Goal: Navigation & Orientation: Find specific page/section

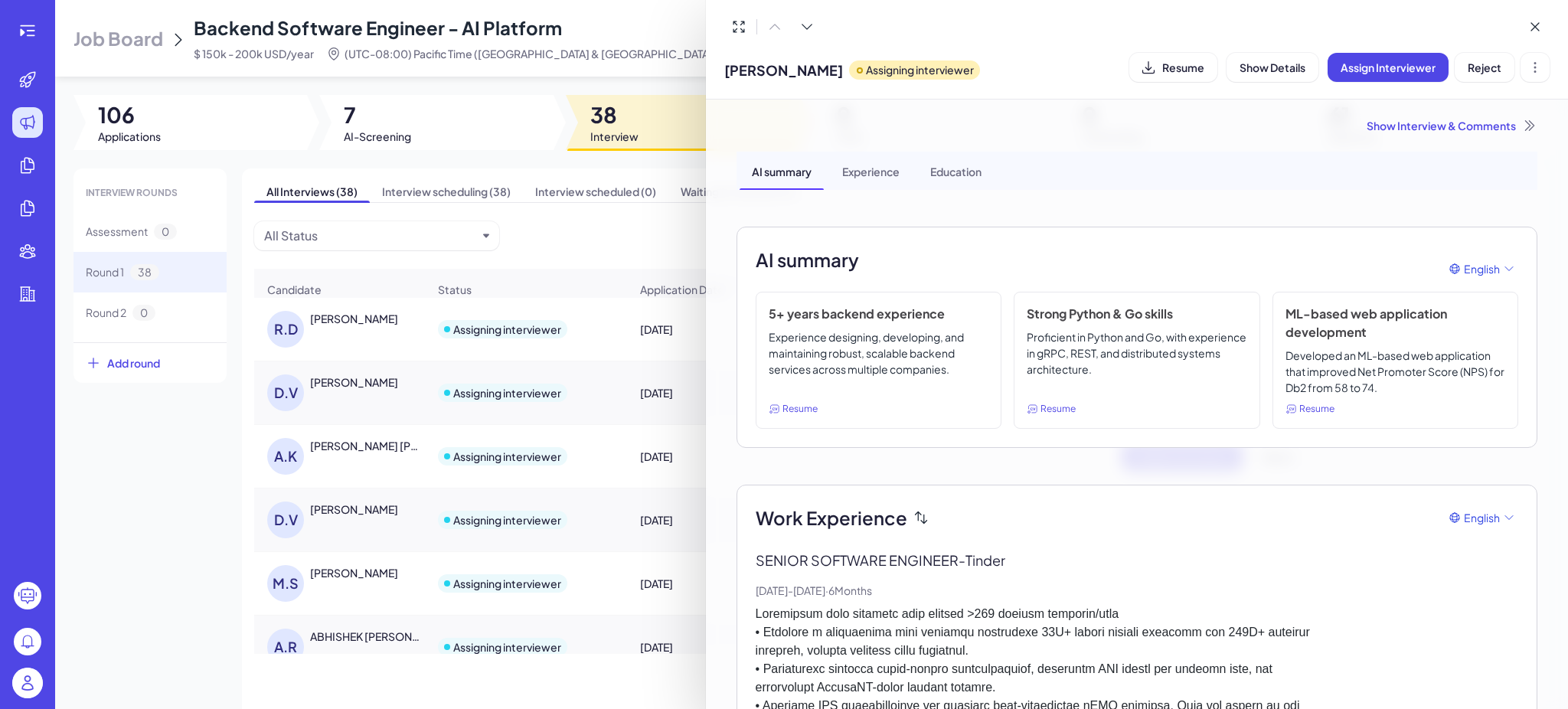
click at [199, 462] on div at bounding box center [784, 354] width 1568 height 709
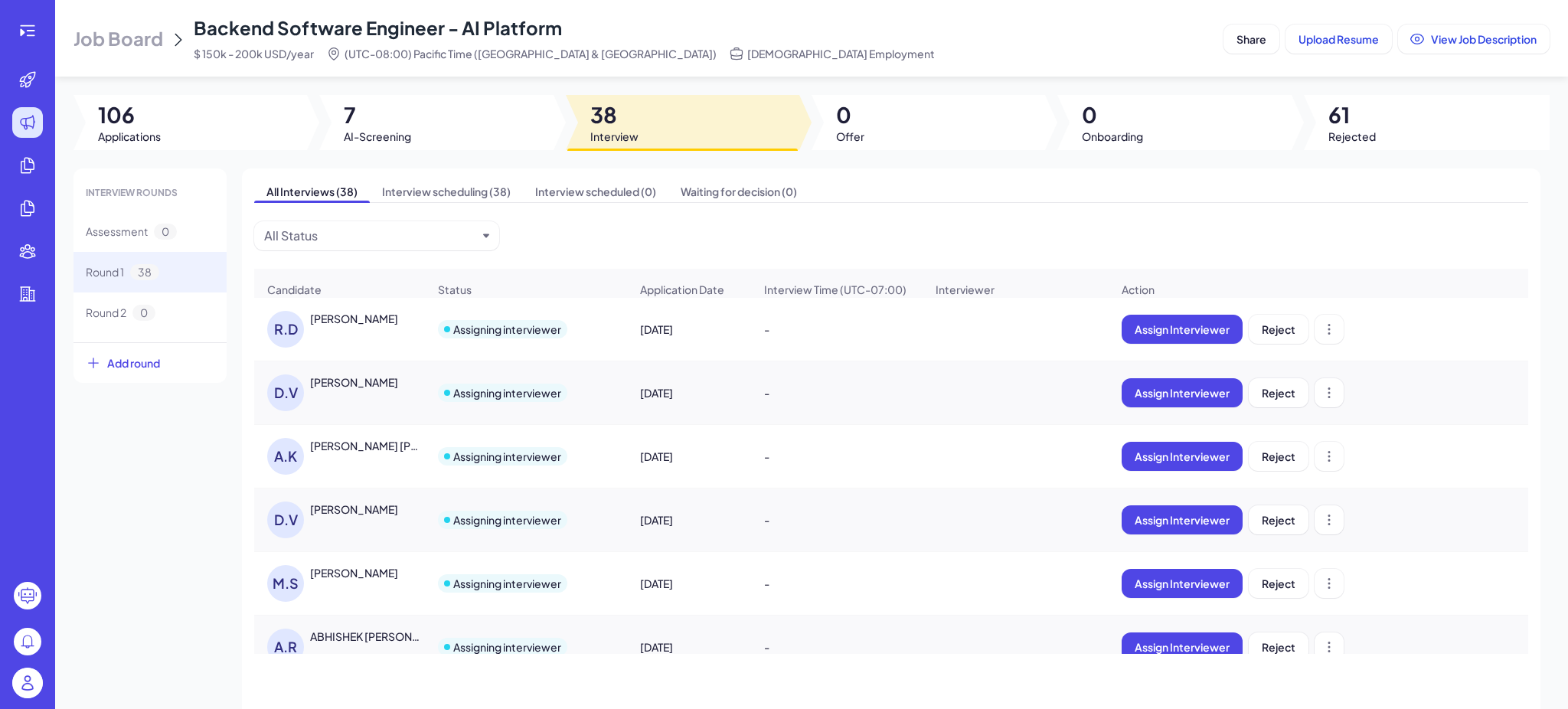
click at [28, 684] on img at bounding box center [27, 682] width 30 height 30
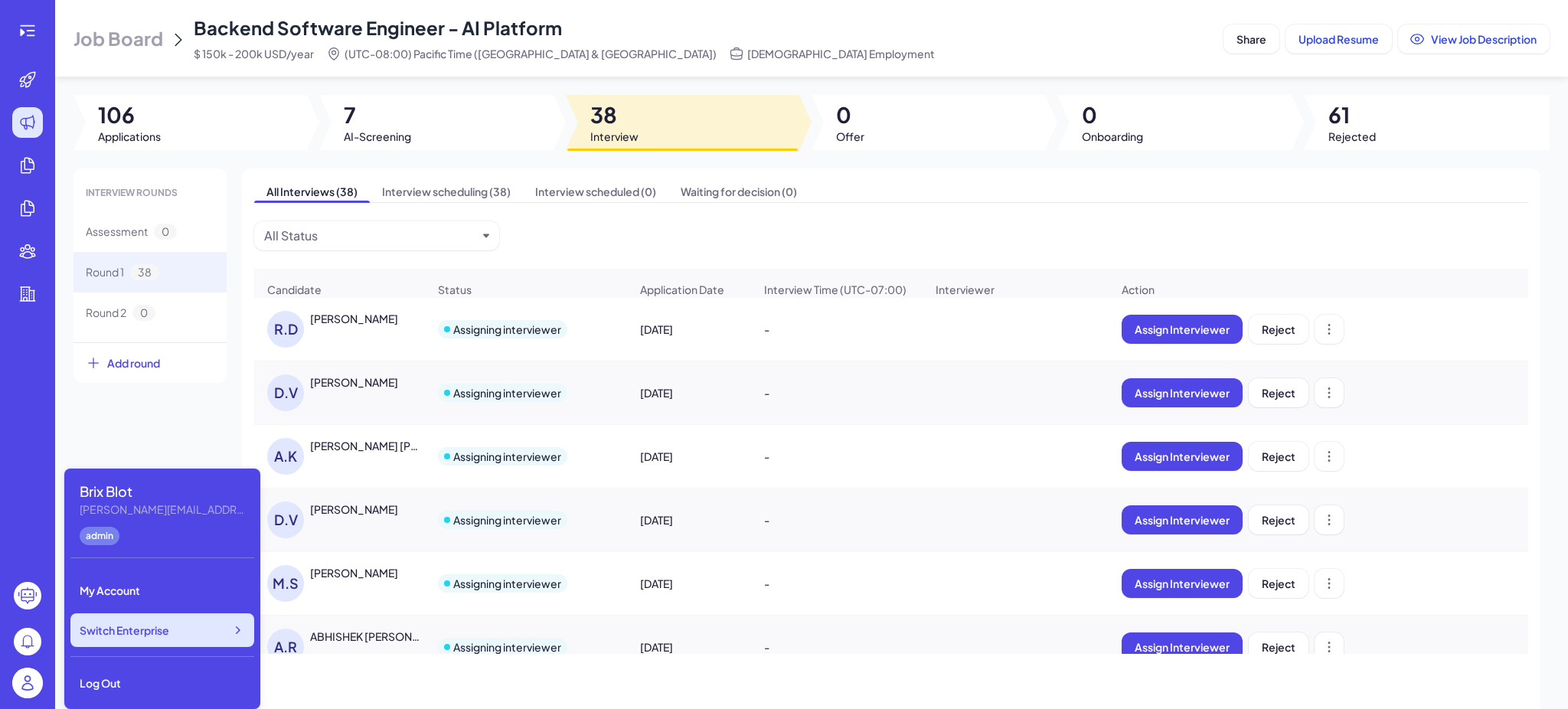
click at [186, 628] on div "Switch Enterprise" at bounding box center [163, 629] width 184 height 34
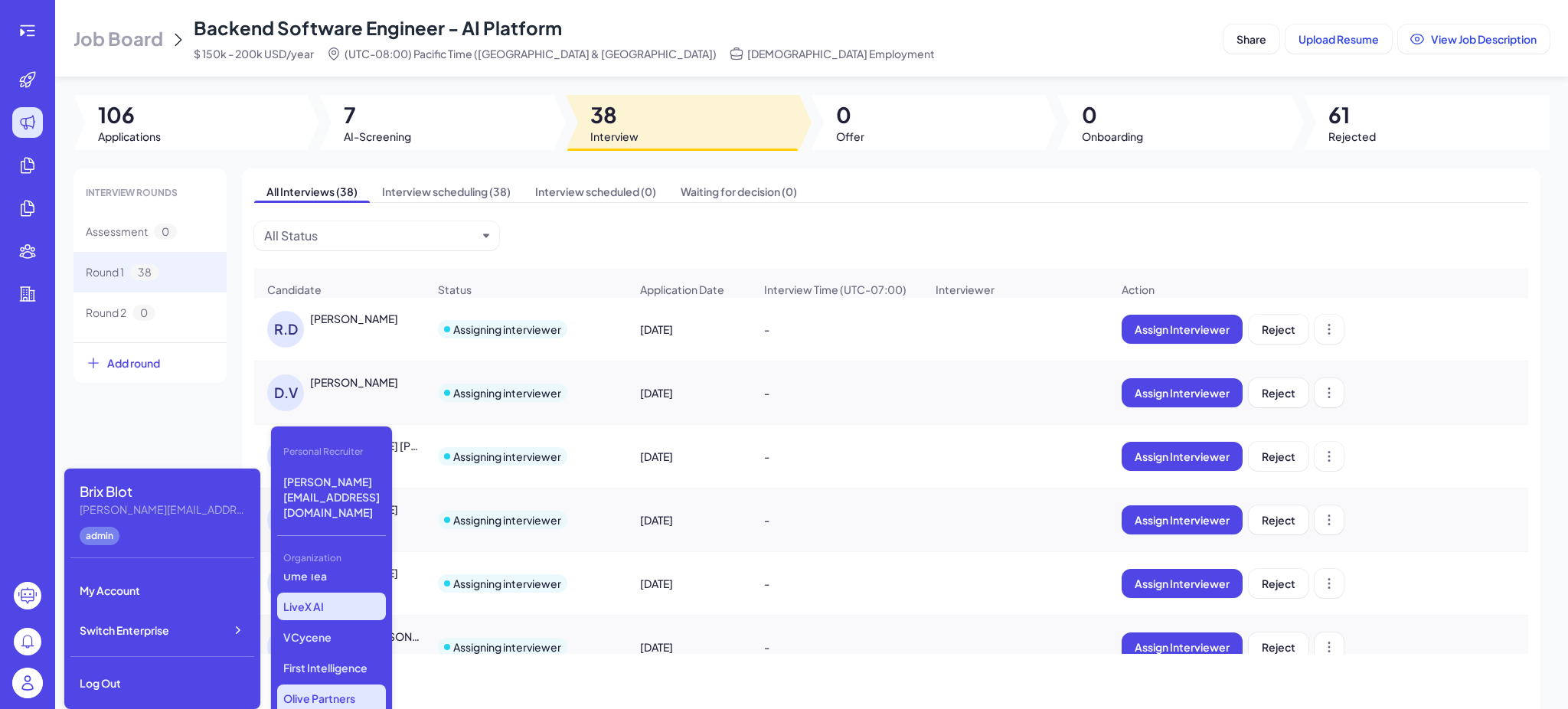
scroll to position [154, 0]
click at [325, 603] on p "Opus Clip" at bounding box center [331, 617] width 108 height 28
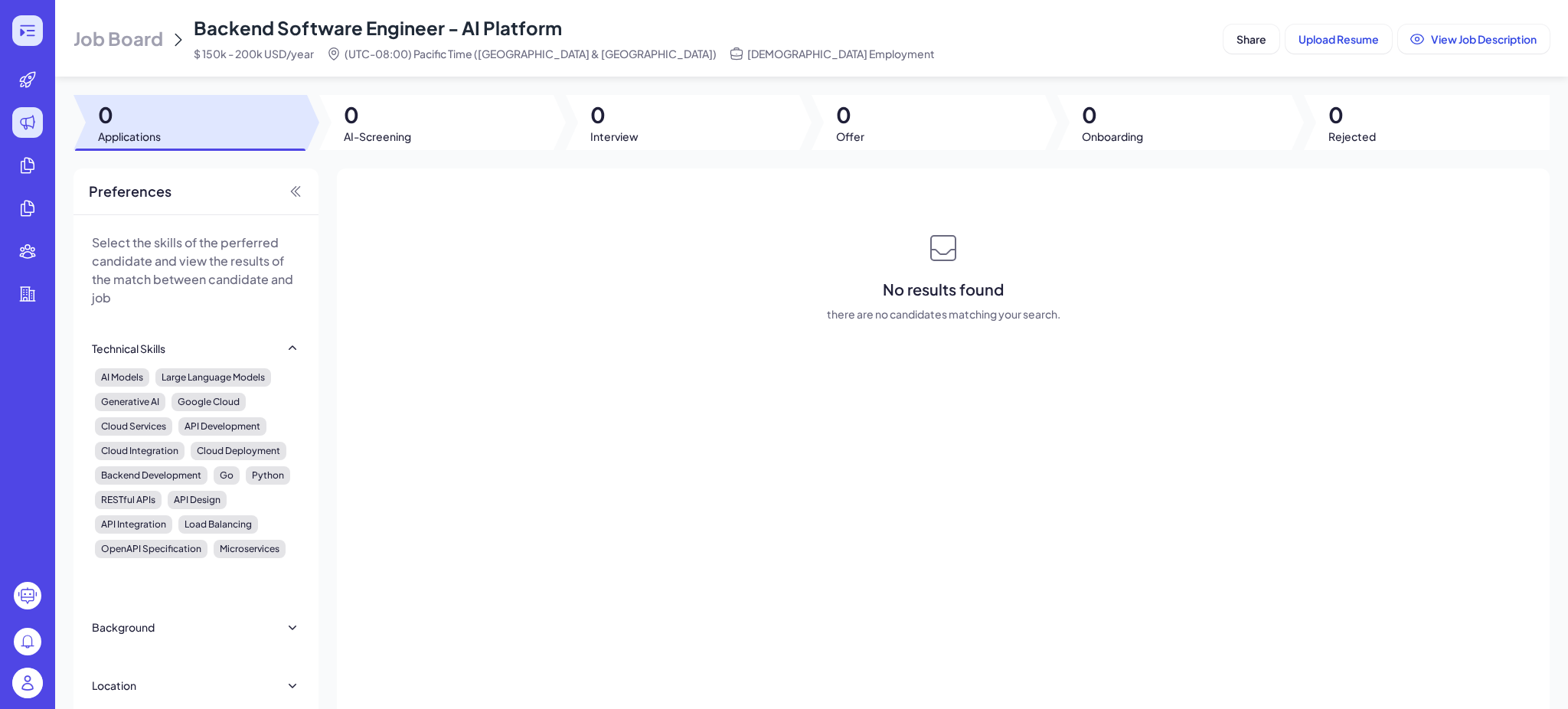
click at [32, 35] on icon at bounding box center [27, 30] width 15 height 11
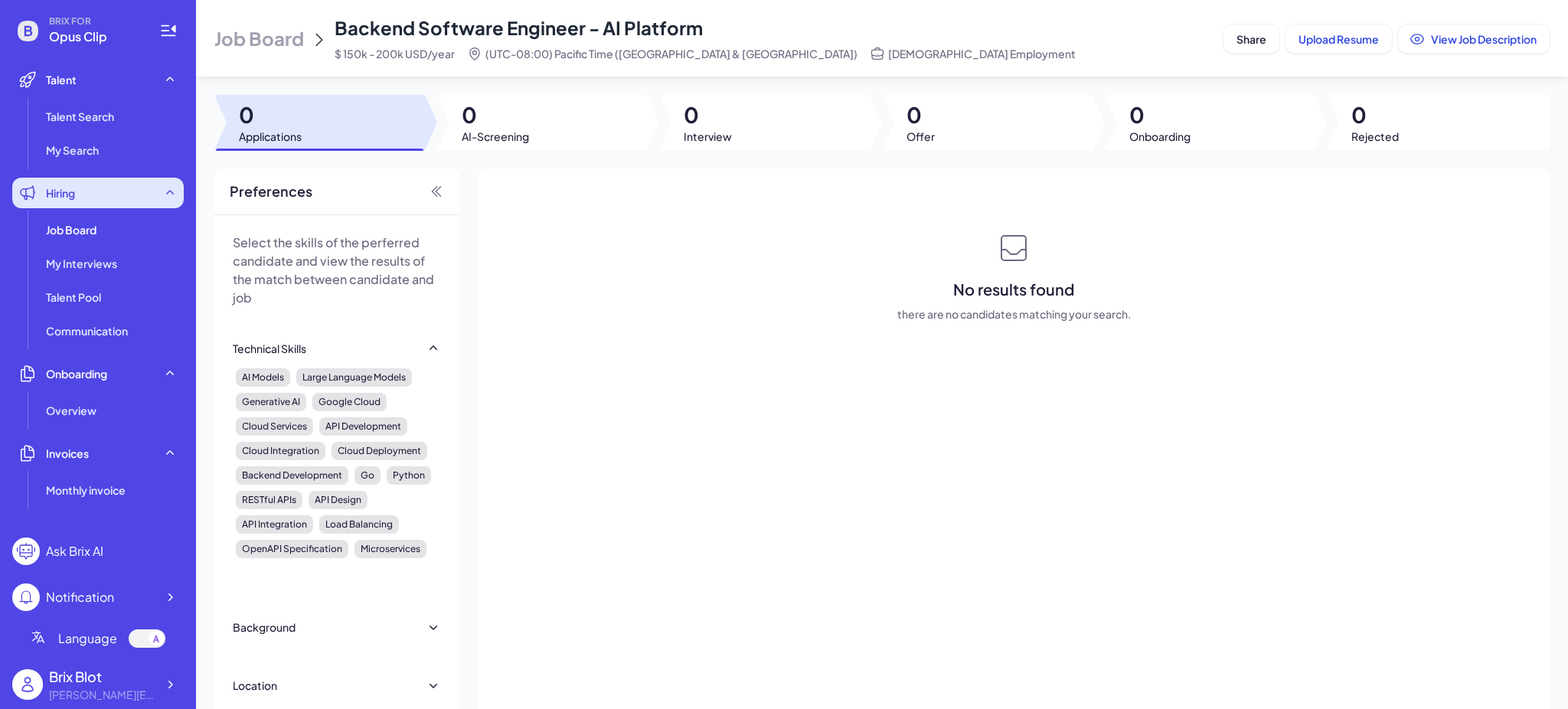
click at [85, 207] on div "Hiring" at bounding box center [98, 192] width 172 height 30
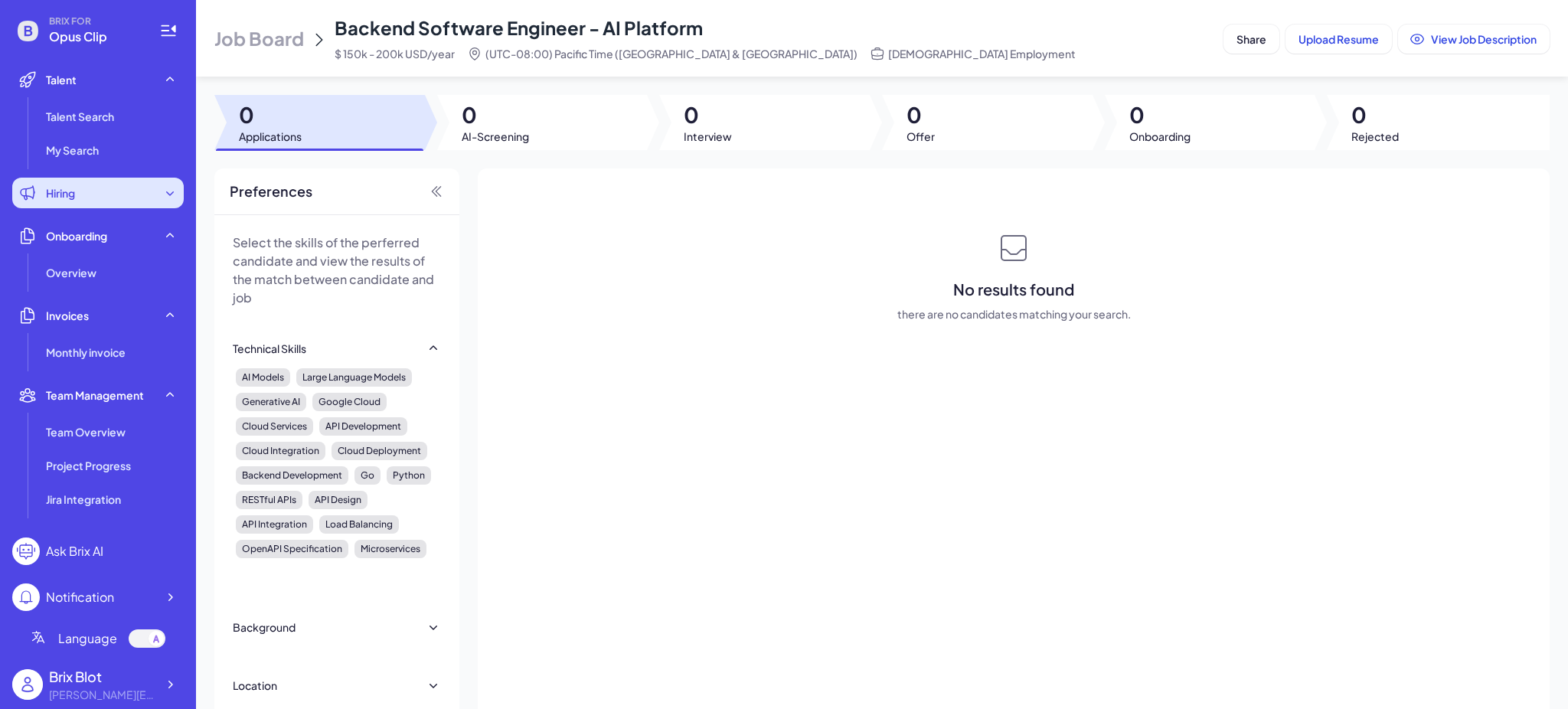
click at [90, 187] on div "Hiring" at bounding box center [98, 192] width 172 height 30
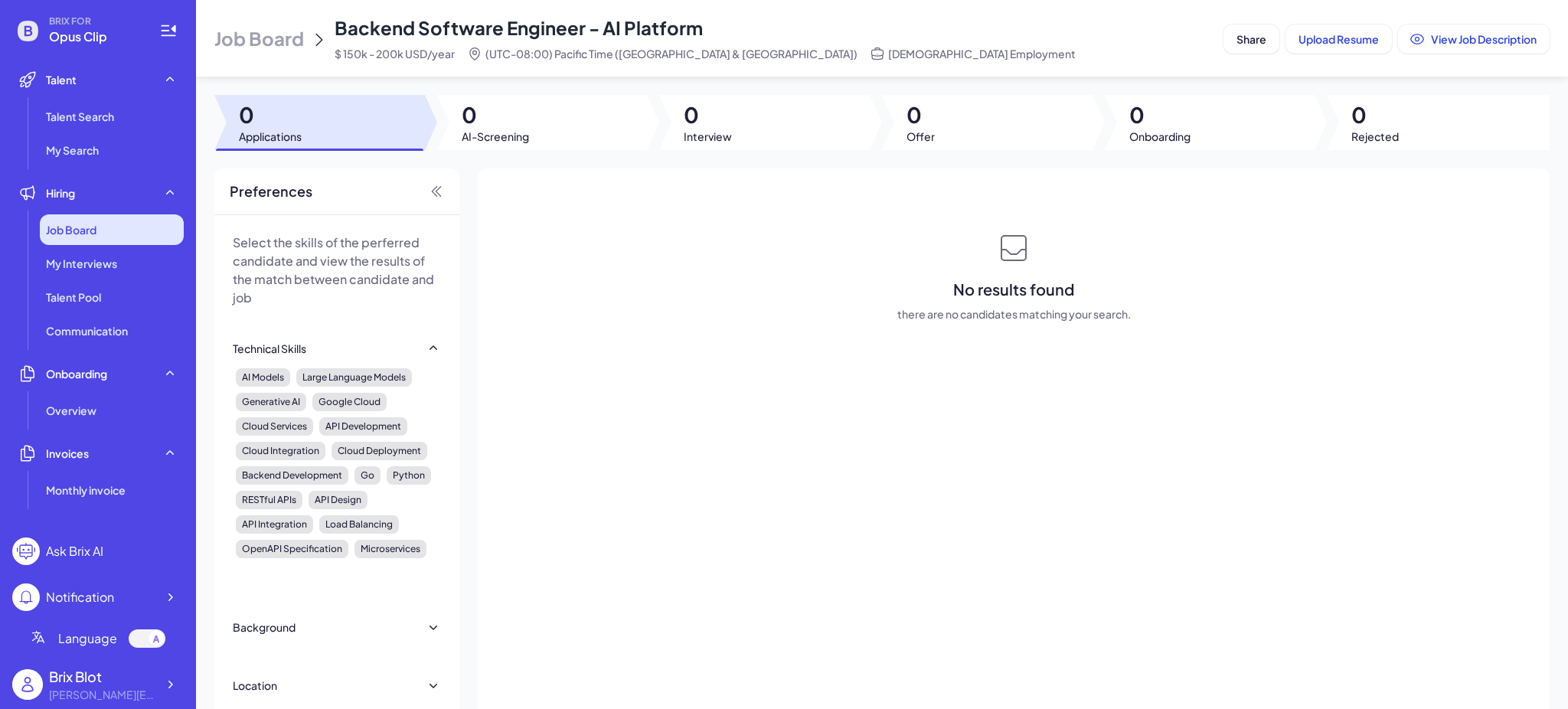
click at [90, 236] on span "Job Board" at bounding box center [71, 229] width 50 height 16
